Goal: Task Accomplishment & Management: Use online tool/utility

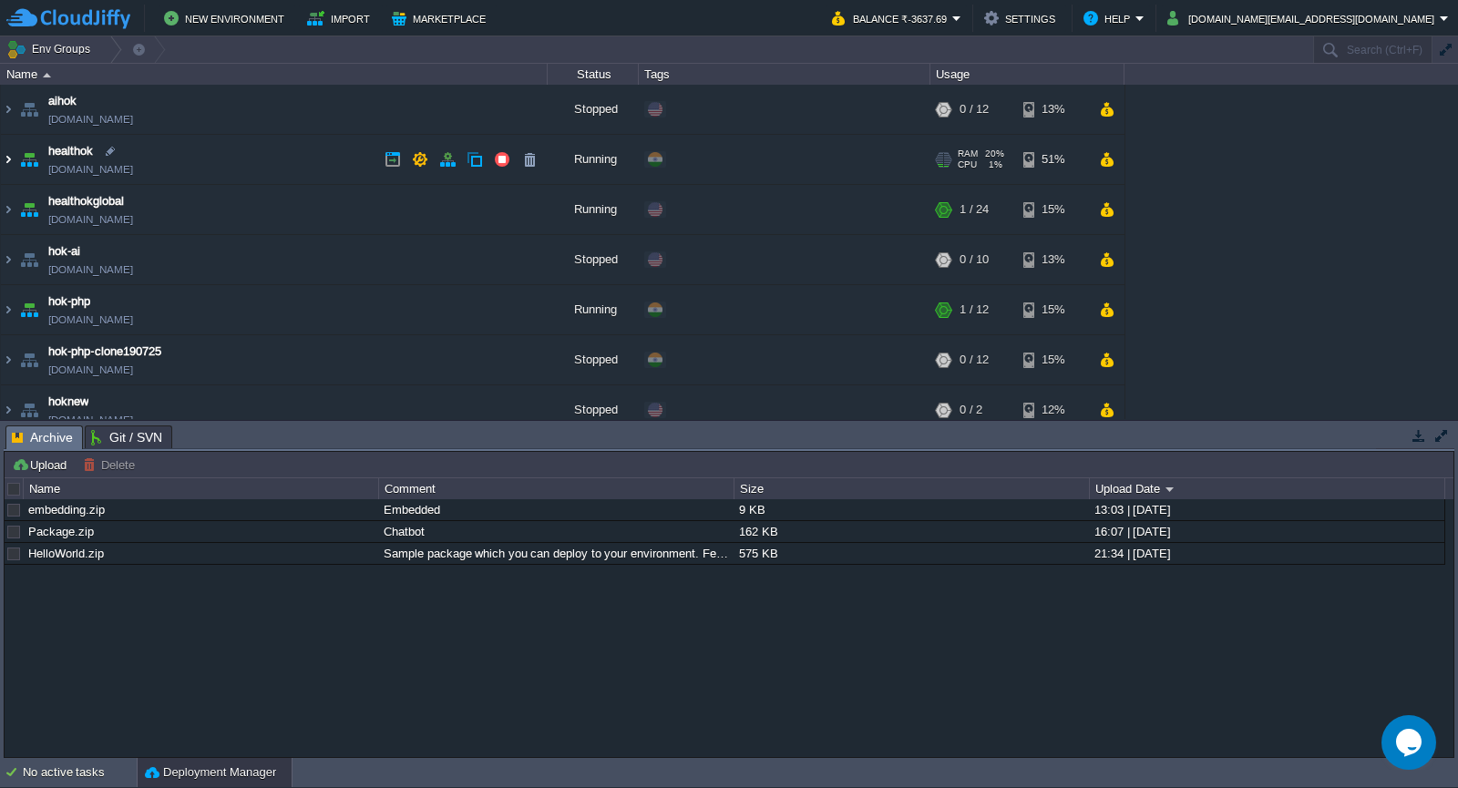
click at [8, 159] on img at bounding box center [8, 159] width 15 height 49
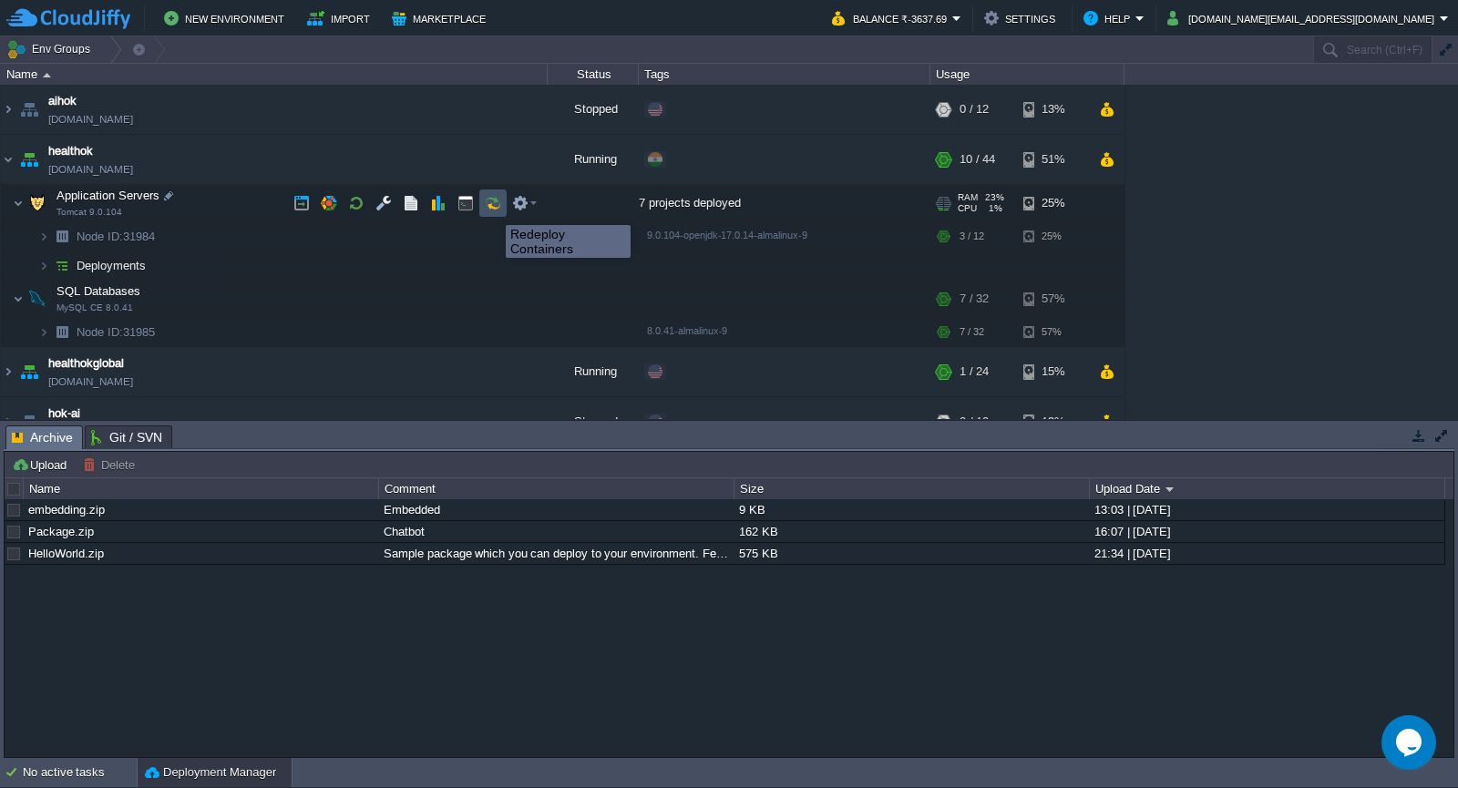
click at [492, 209] on button "button" at bounding box center [493, 203] width 16 height 16
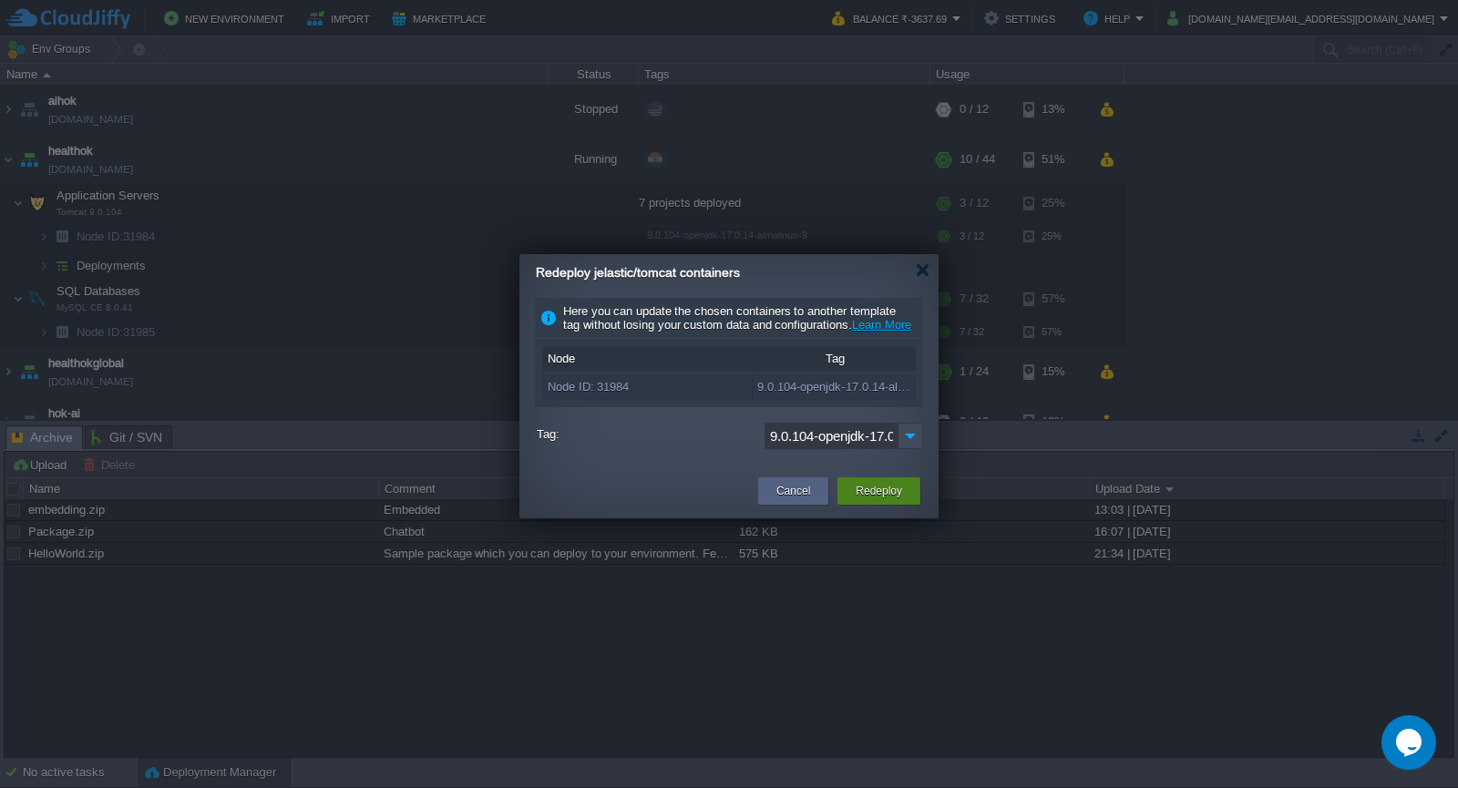
click at [864, 500] on button "Redeploy" at bounding box center [879, 491] width 46 height 18
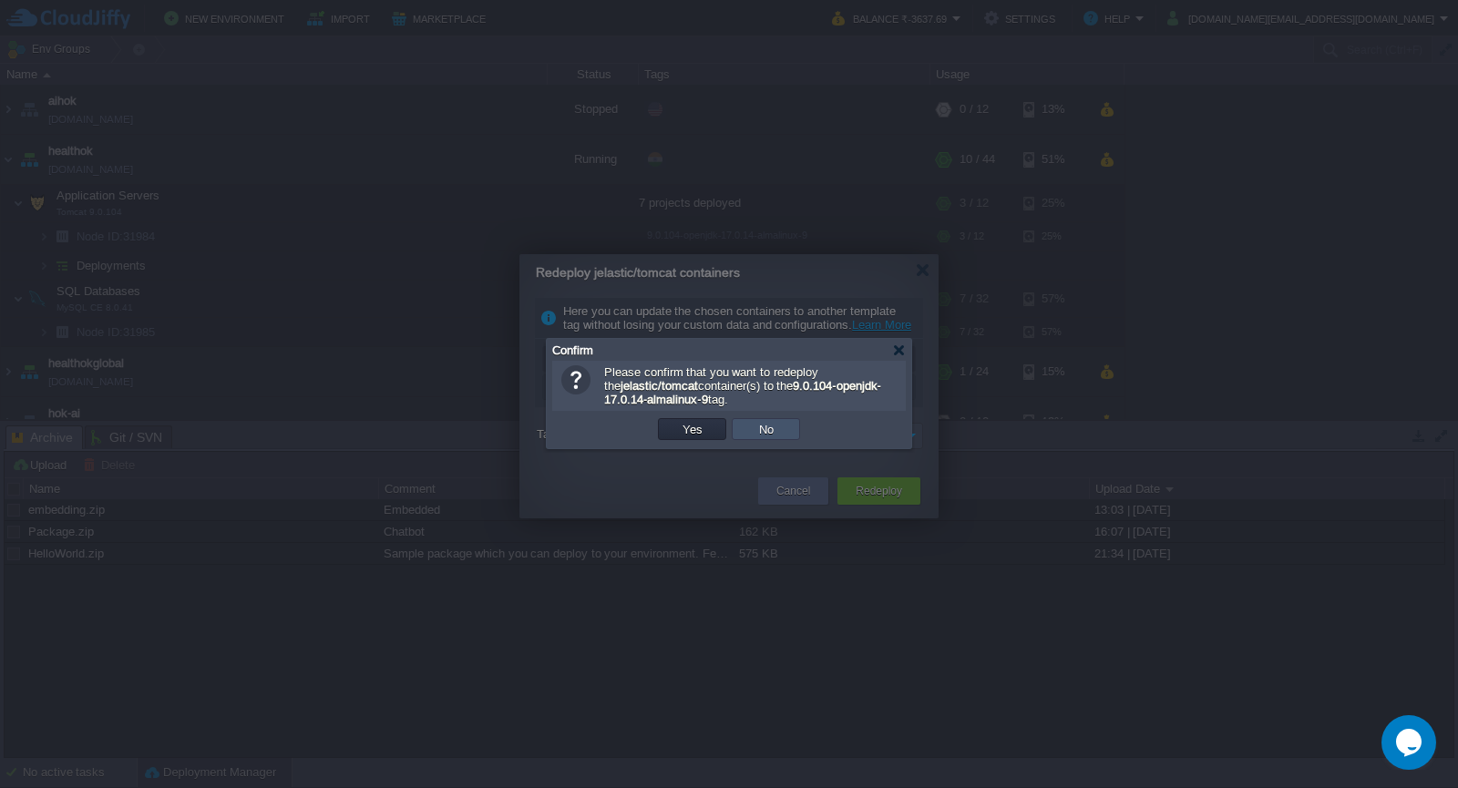
click at [774, 434] on button "No" at bounding box center [767, 429] width 26 height 16
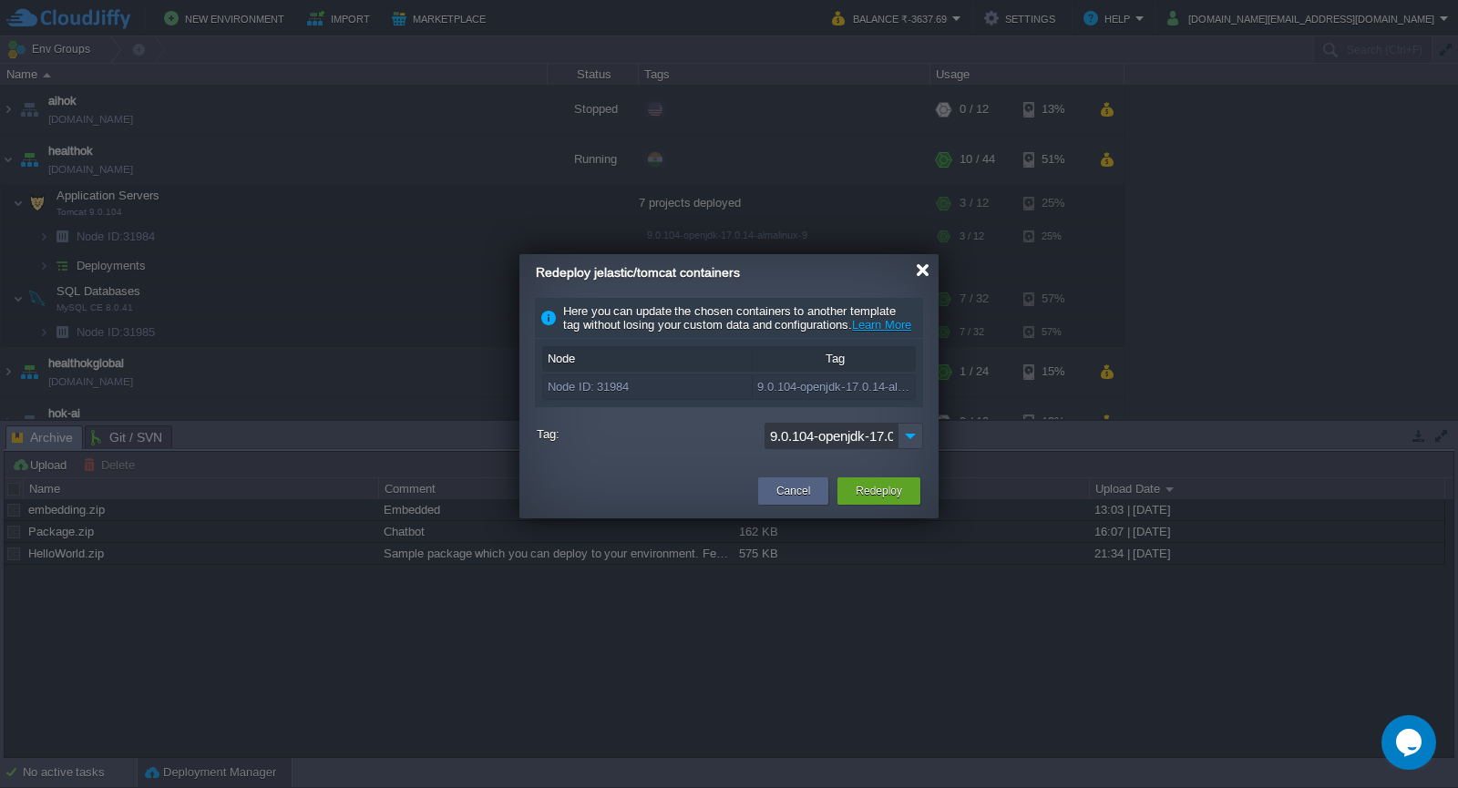
click at [922, 266] on div at bounding box center [923, 270] width 14 height 14
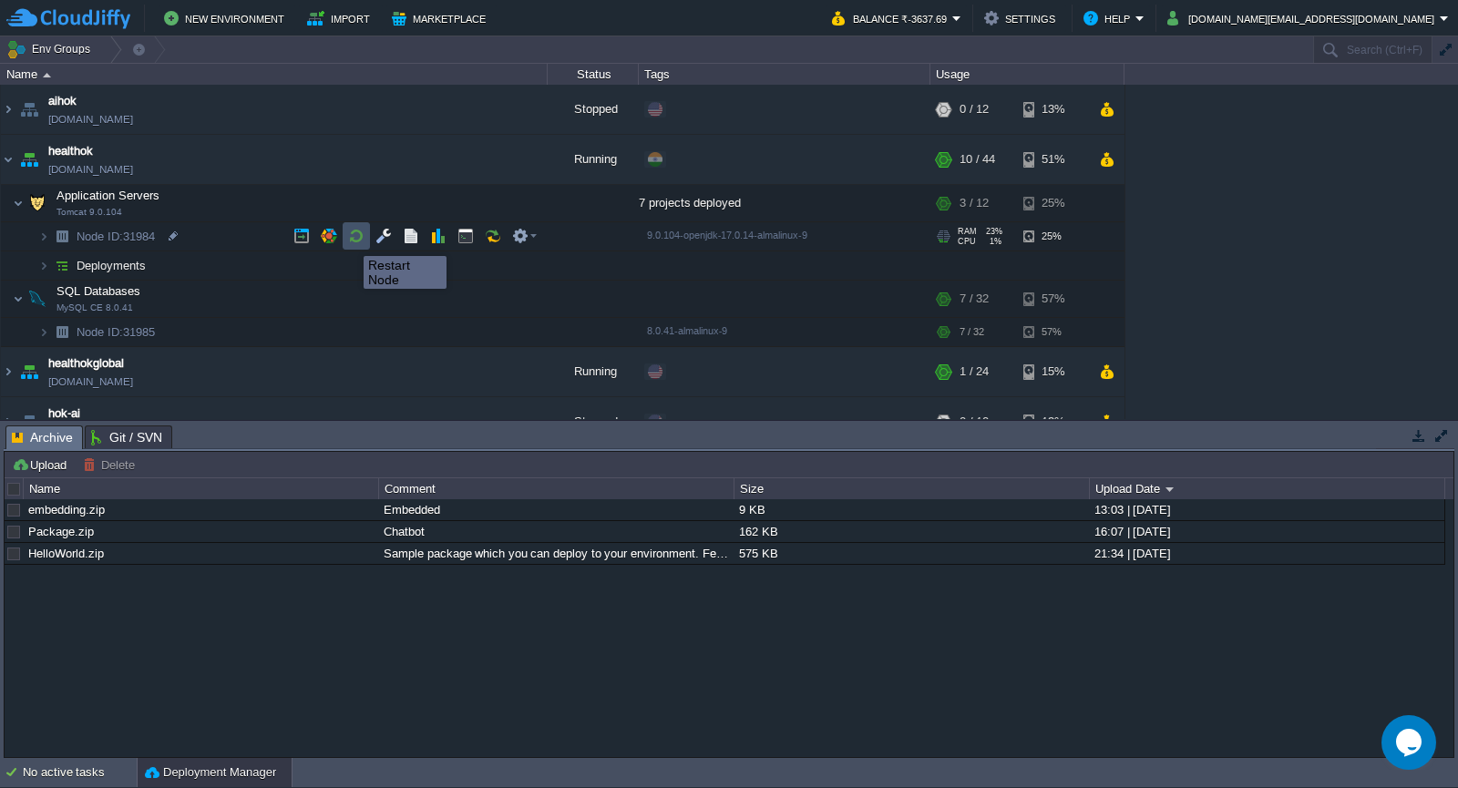
click at [350, 240] on button "button" at bounding box center [356, 236] width 16 height 16
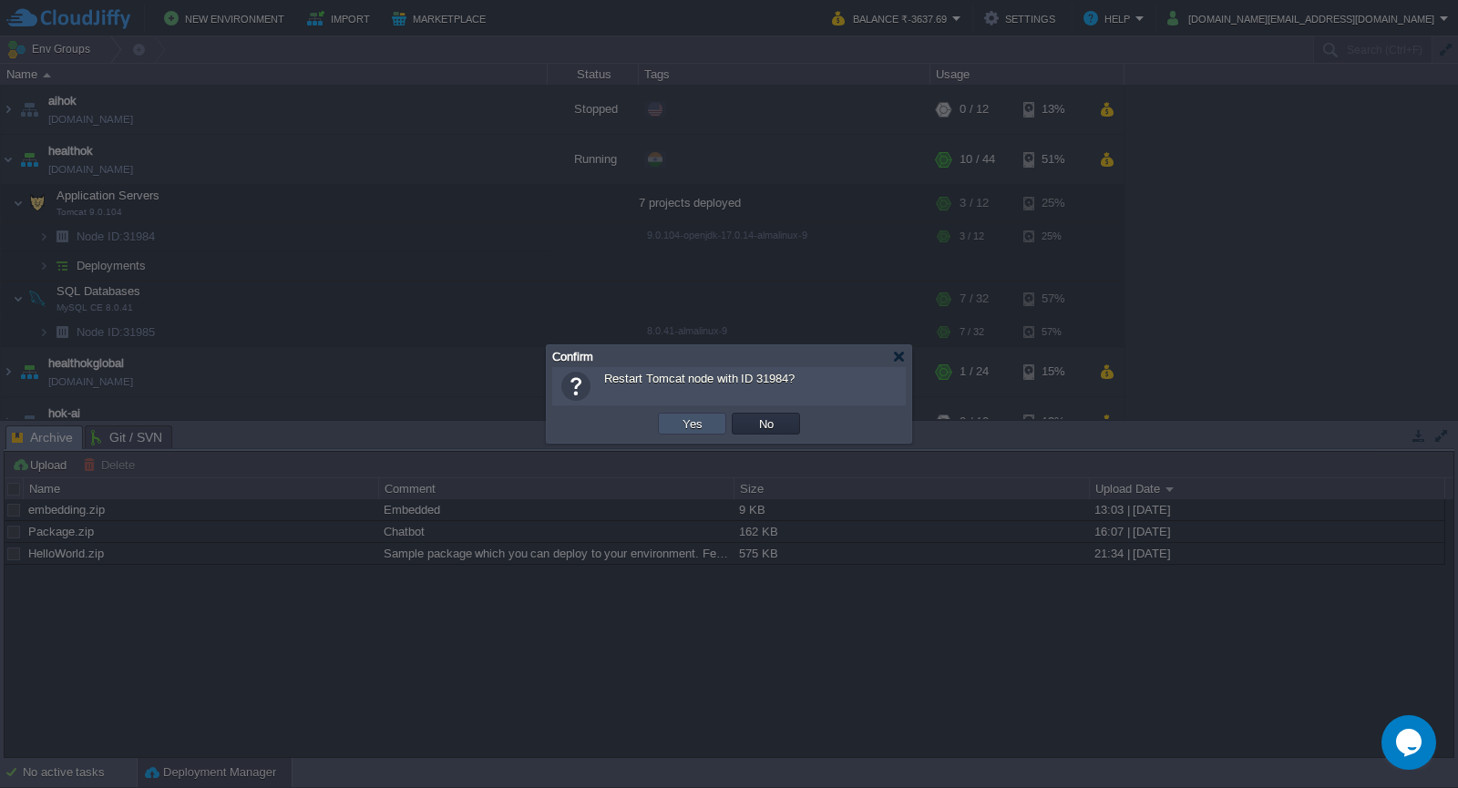
click at [687, 428] on button "Yes" at bounding box center [692, 424] width 31 height 16
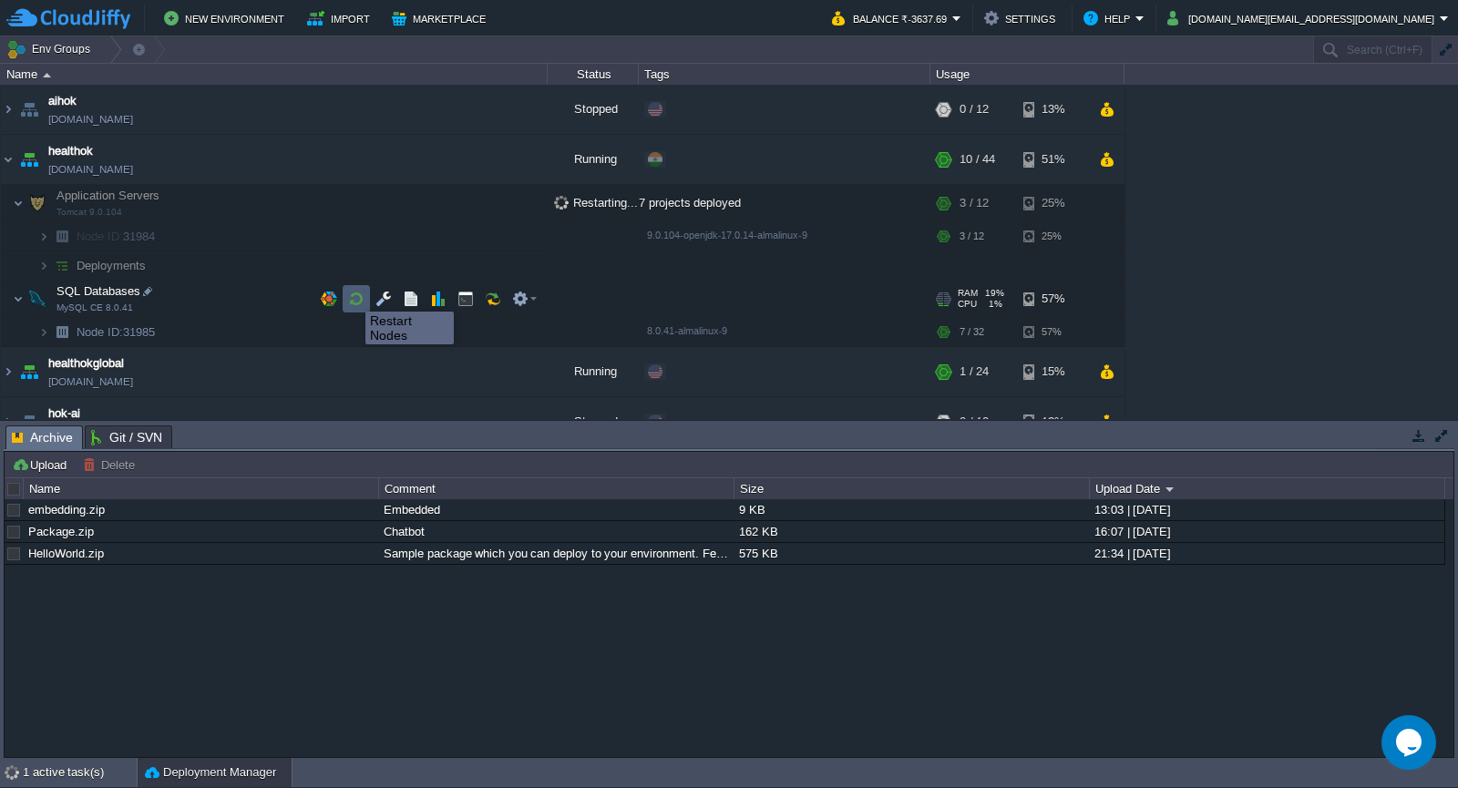
click at [352, 295] on button "button" at bounding box center [356, 299] width 16 height 16
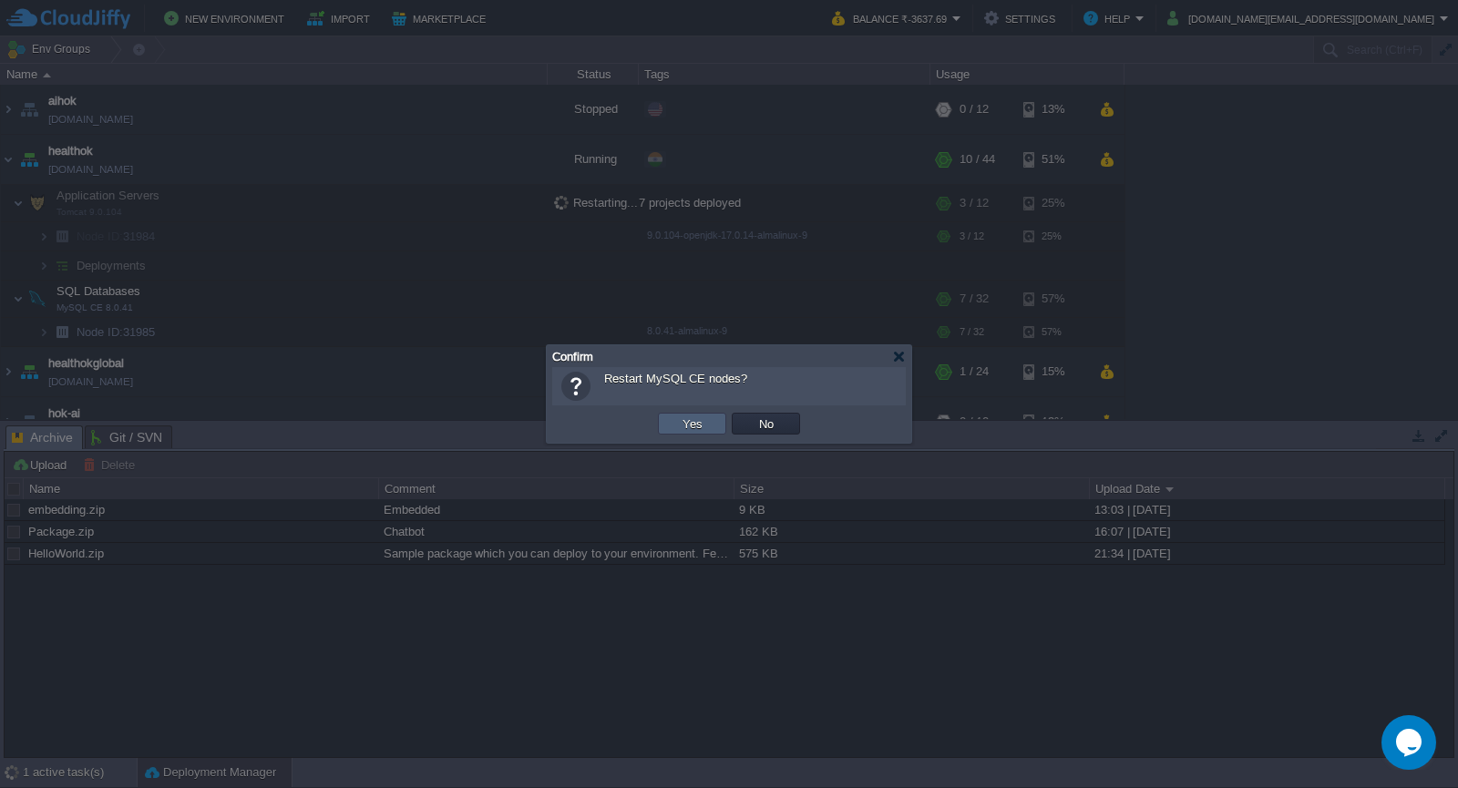
click at [685, 421] on button "Yes" at bounding box center [692, 424] width 31 height 16
